Goal: Navigation & Orientation: Find specific page/section

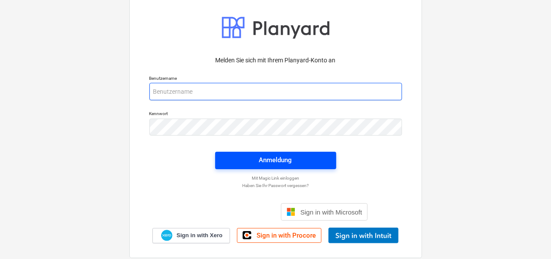
type input "[PERSON_NAME][EMAIL_ADDRESS][PERSON_NAME][DOMAIN_NAME]"
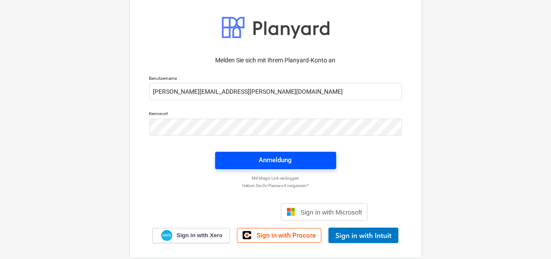
click at [286, 158] on div "Anmeldung" at bounding box center [275, 159] width 33 height 11
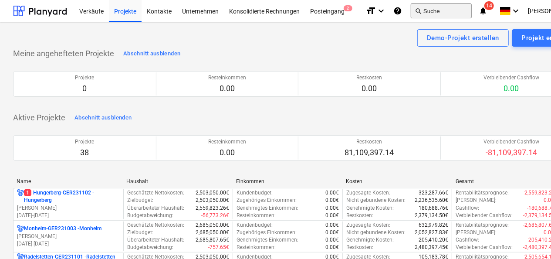
click at [431, 10] on button "search Suche" at bounding box center [441, 10] width 61 height 15
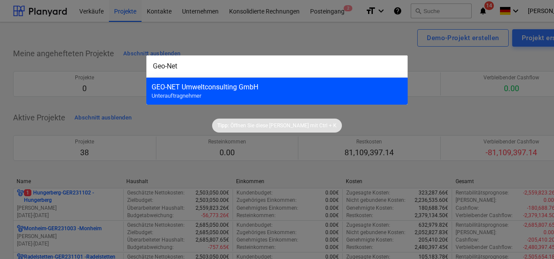
type input "Geo-Net"
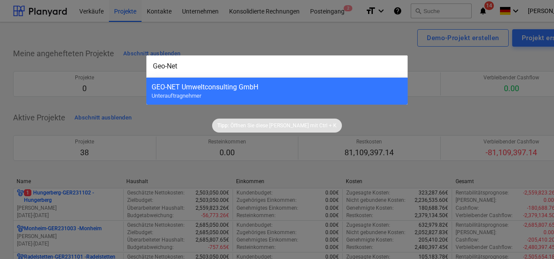
click at [185, 88] on div "GEO-NET Umweltconsulting GmbH" at bounding box center [277, 87] width 251 height 8
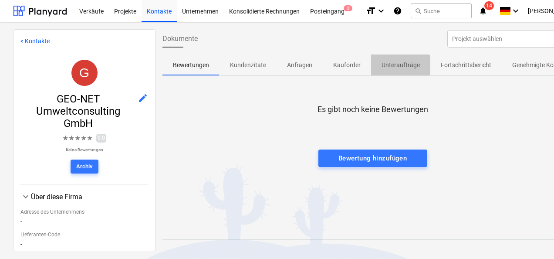
click at [391, 67] on p "Unteraufträge" at bounding box center [400, 65] width 38 height 9
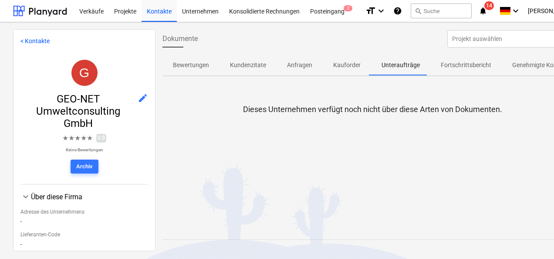
click at [23, 39] on link "< Kontakte" at bounding box center [34, 40] width 29 height 7
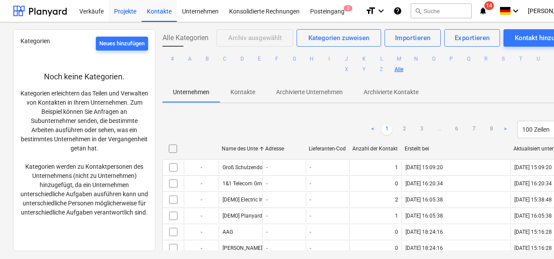
click at [117, 13] on div "Projekte" at bounding box center [125, 11] width 33 height 22
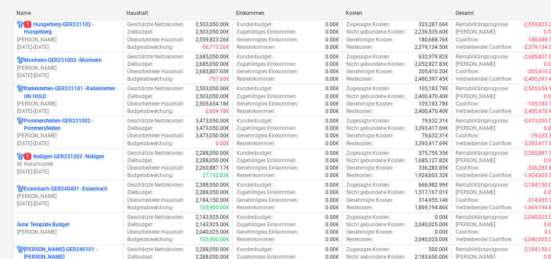
scroll to position [174, 0]
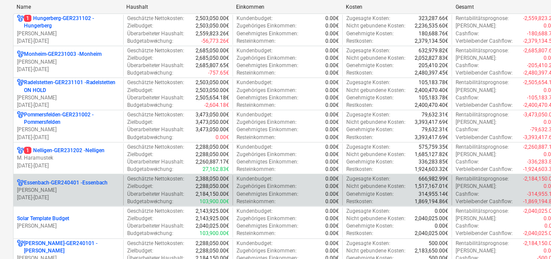
click at [41, 189] on p "[PERSON_NAME]" at bounding box center [68, 189] width 103 height 7
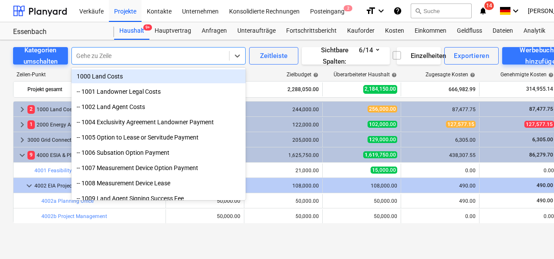
click at [89, 55] on div at bounding box center [150, 55] width 148 height 9
click at [88, 55] on div at bounding box center [150, 55] width 148 height 9
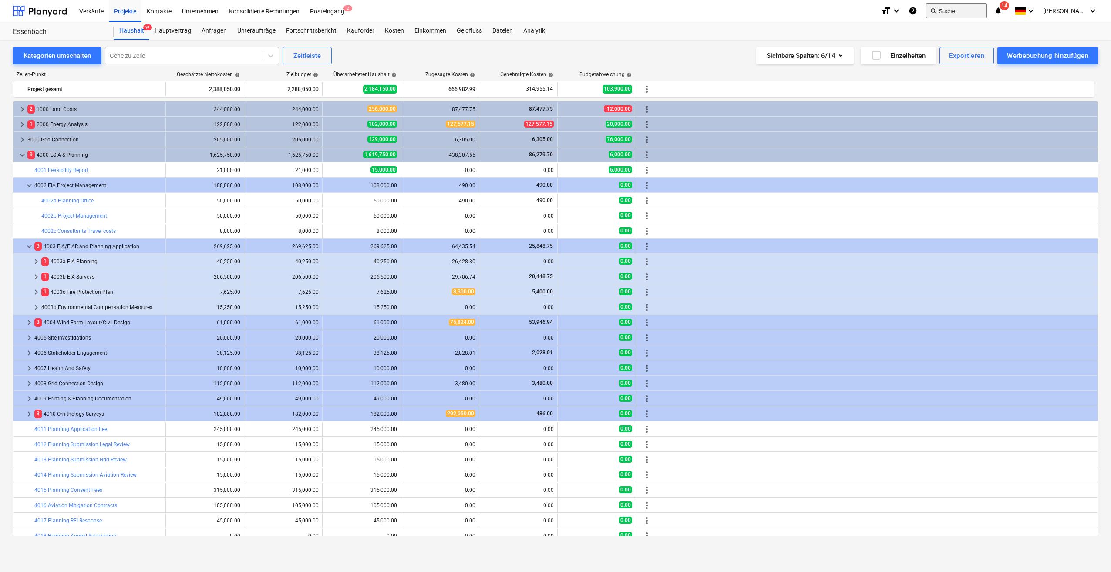
click at [550, 12] on button "search Suche" at bounding box center [956, 10] width 61 height 15
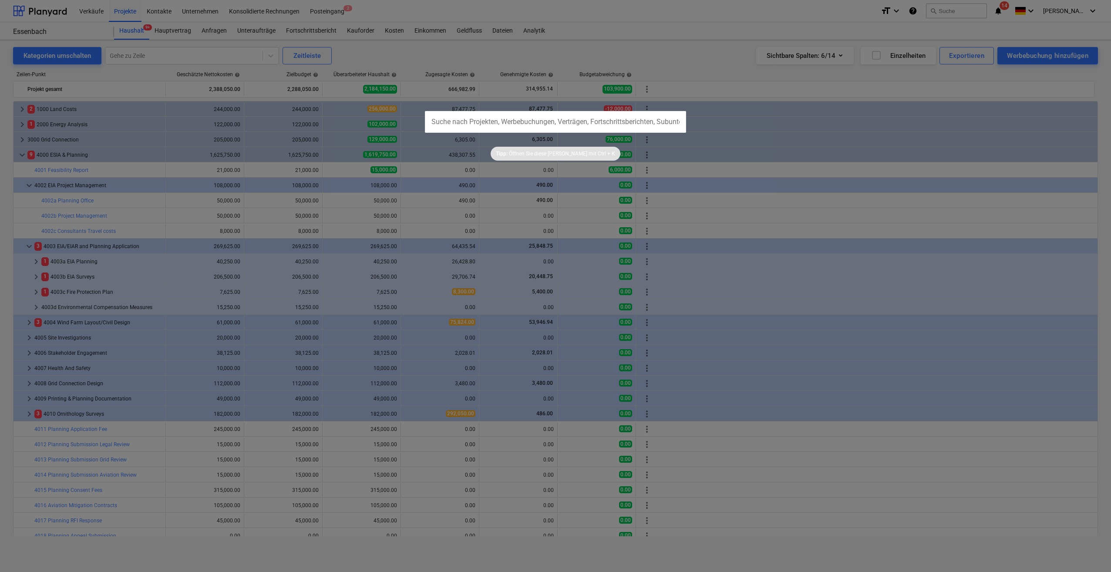
click at [550, 17] on div at bounding box center [555, 286] width 1111 height 572
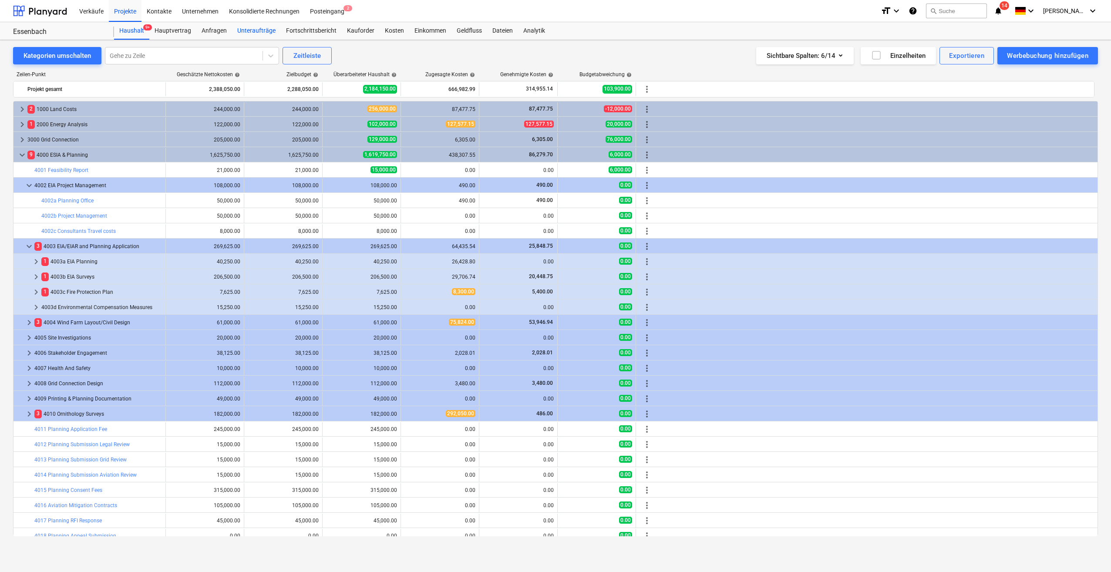
click at [251, 30] on div "Unteraufträge" at bounding box center [256, 30] width 49 height 17
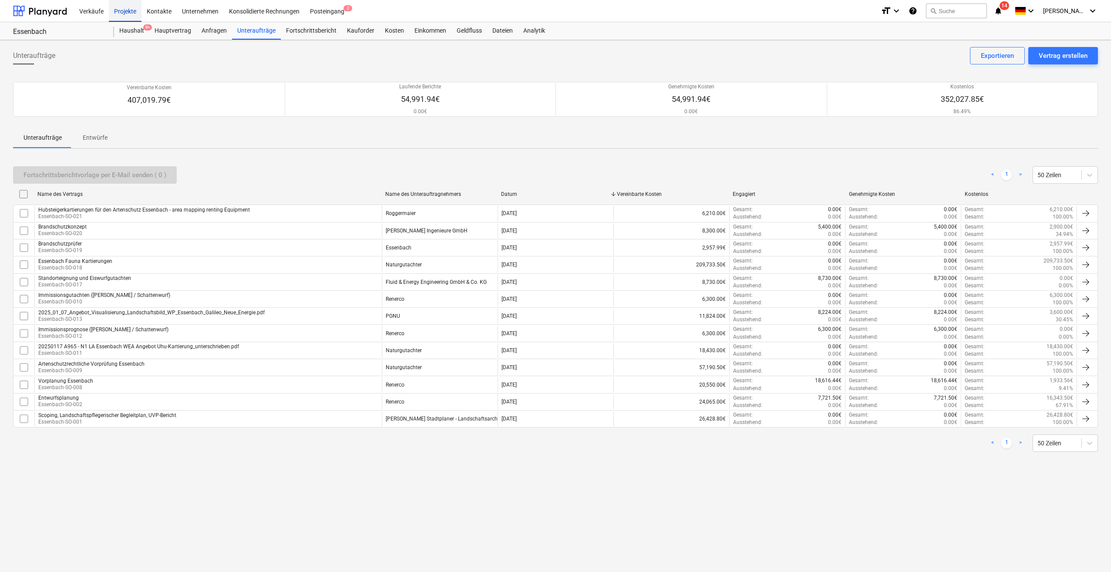
click at [117, 15] on div "Projekte" at bounding box center [125, 11] width 33 height 22
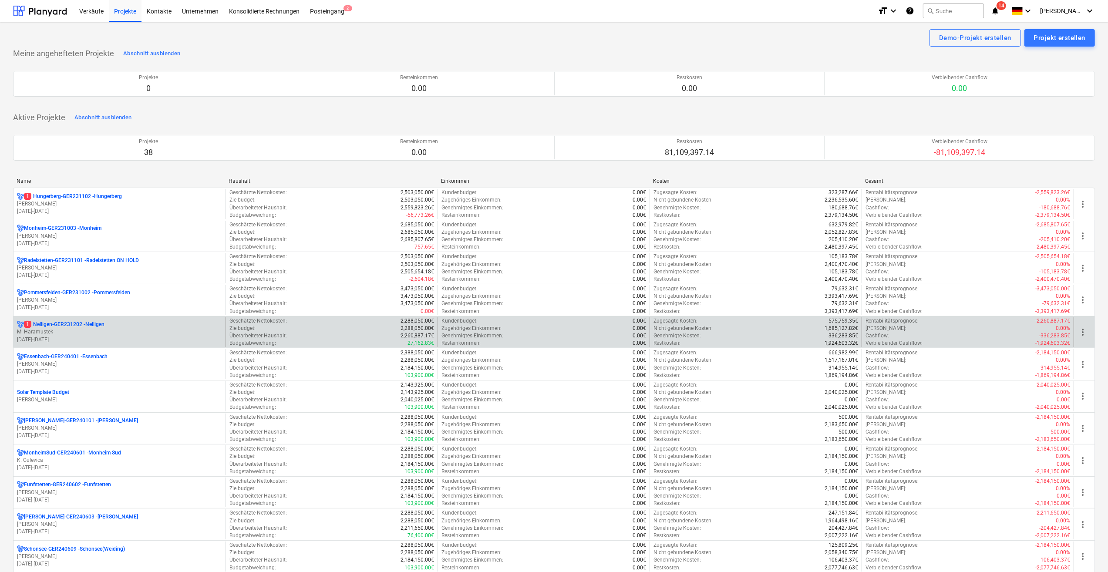
click at [29, 258] on p "M. Haramustek" at bounding box center [119, 331] width 205 height 7
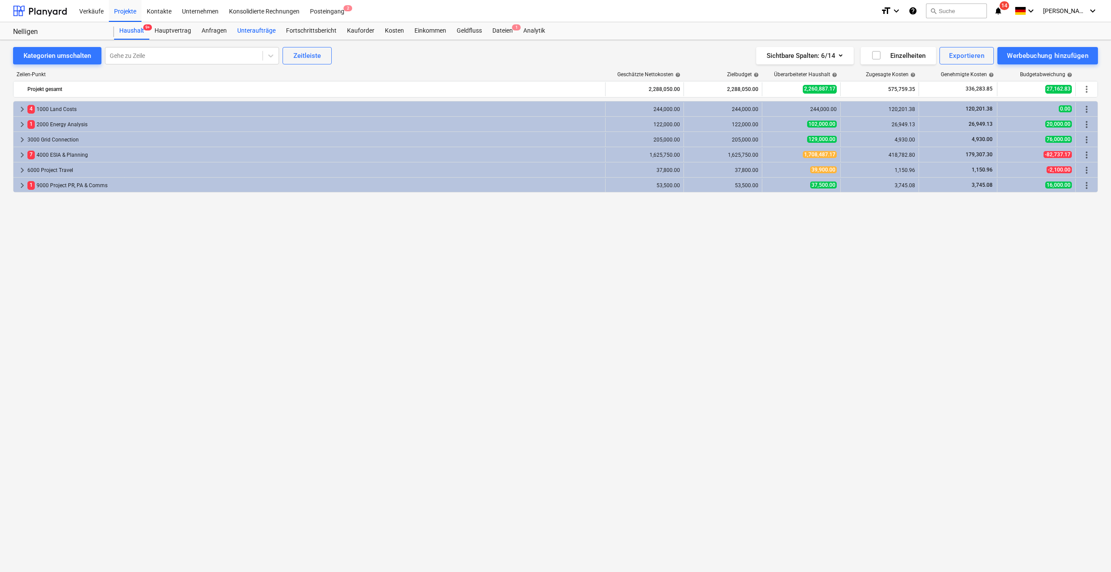
click at [254, 27] on div "Unteraufträge" at bounding box center [256, 30] width 49 height 17
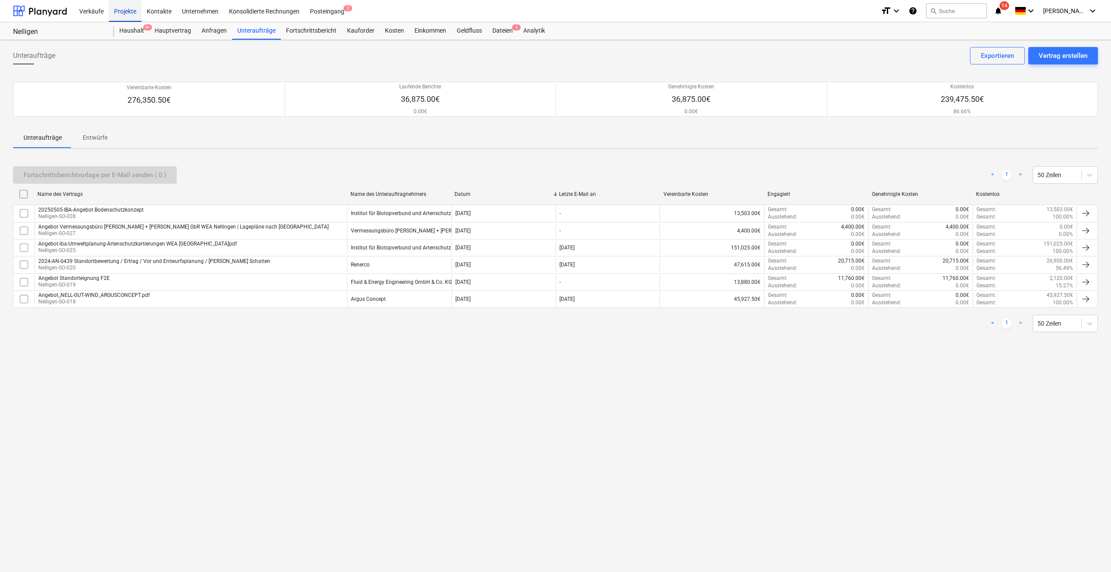
click at [121, 13] on div "Projekte" at bounding box center [125, 11] width 33 height 22
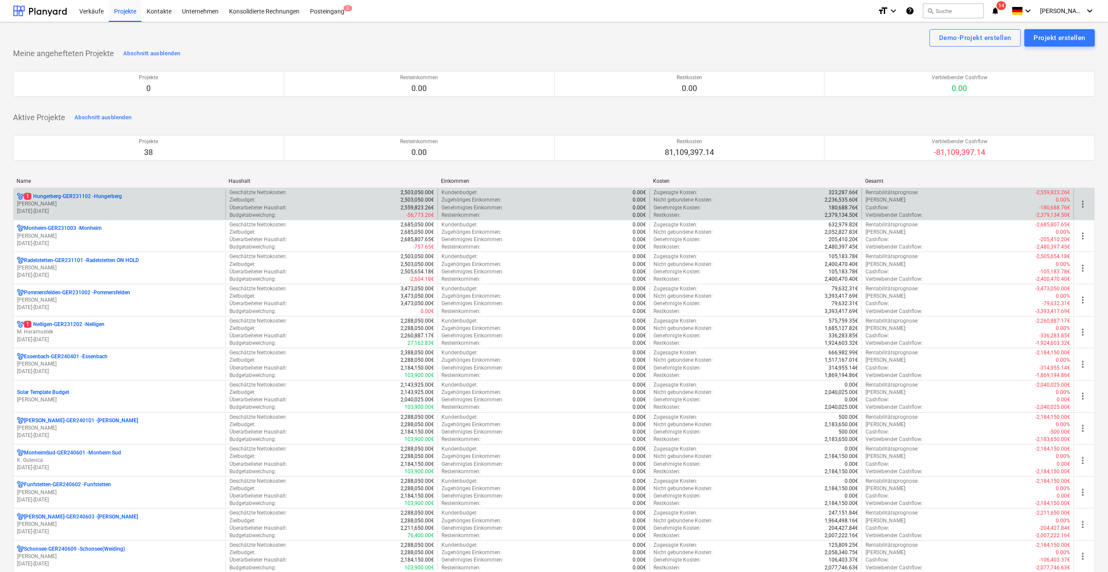
click at [56, 199] on p "1 Hungerberg-GER231102 - Hungerberg" at bounding box center [73, 196] width 98 height 7
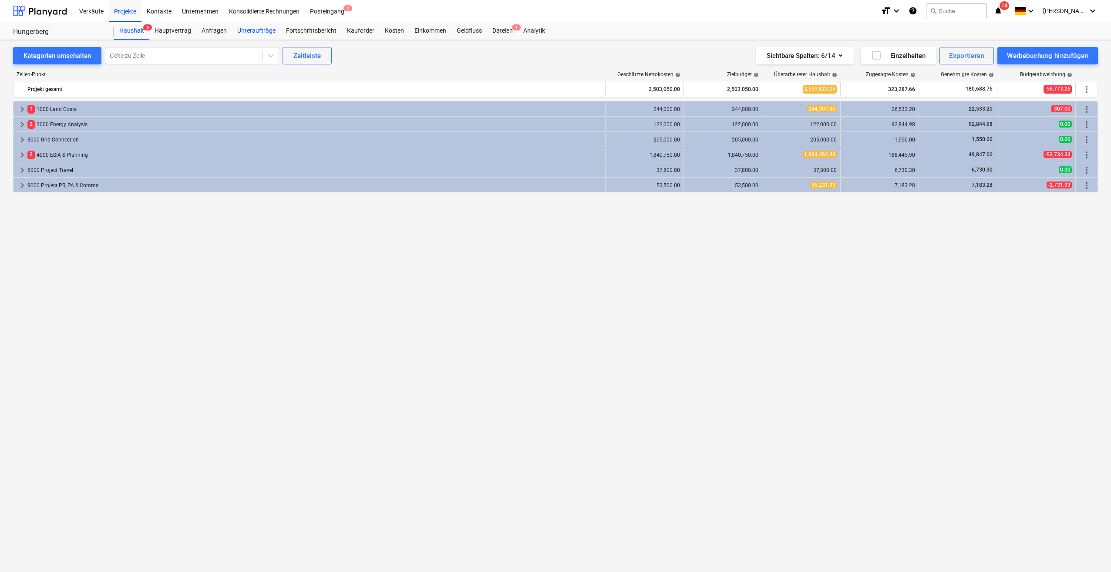
click at [246, 30] on div "Unteraufträge" at bounding box center [256, 30] width 49 height 17
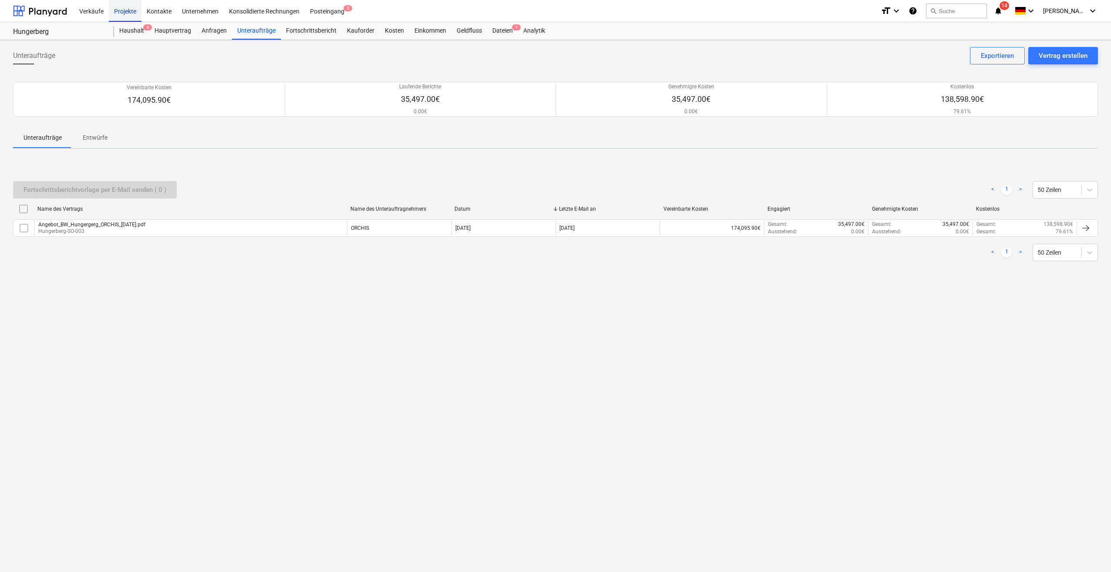
click at [126, 12] on div "Projekte" at bounding box center [125, 11] width 33 height 22
